Goal: Task Accomplishment & Management: Use online tool/utility

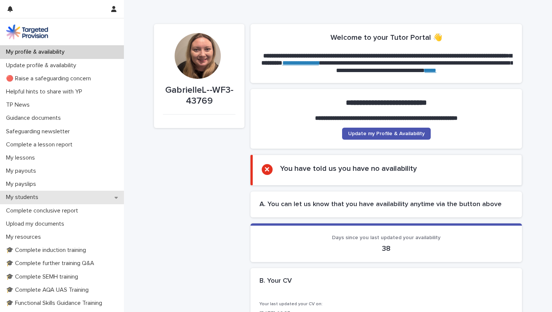
click at [92, 194] on div "My students" at bounding box center [62, 197] width 124 height 13
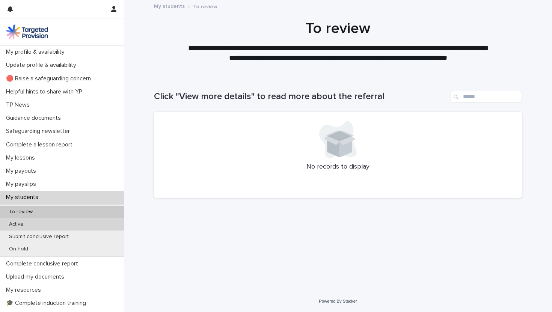
click at [84, 221] on div "Active" at bounding box center [62, 224] width 124 height 12
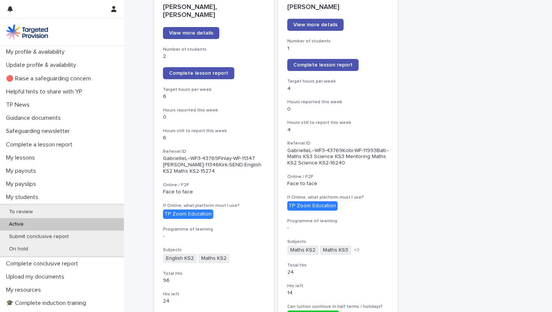
scroll to position [116, 0]
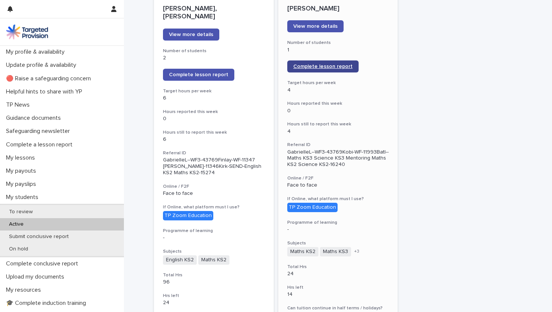
click at [306, 72] on link "Complete lesson report" at bounding box center [322, 66] width 71 height 12
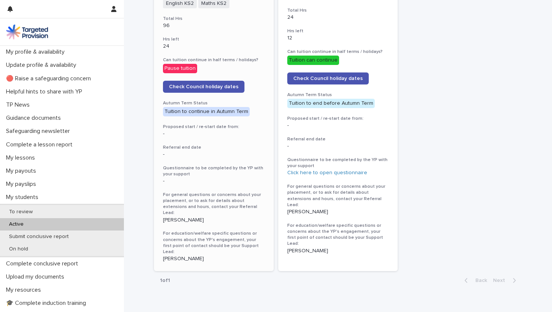
scroll to position [370, 0]
